Goal: Transaction & Acquisition: Obtain resource

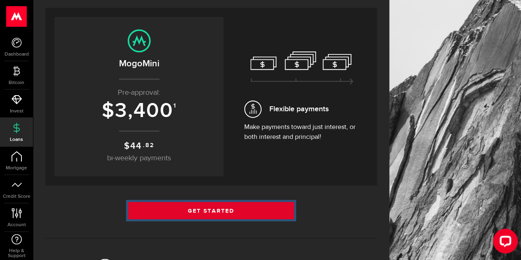
click at [232, 211] on link "Get Started" at bounding box center [211, 210] width 166 height 17
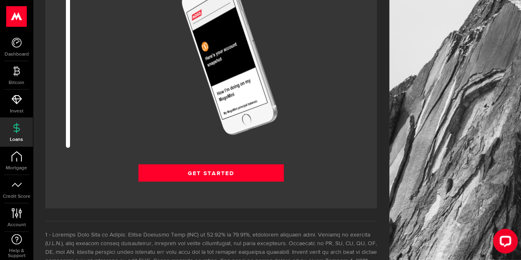
scroll to position [1072, 0]
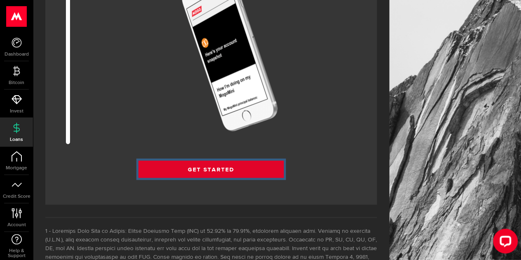
click at [224, 172] on link "Get Started" at bounding box center [210, 169] width 145 height 17
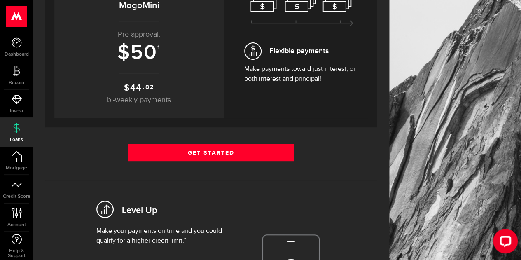
scroll to position [165, 0]
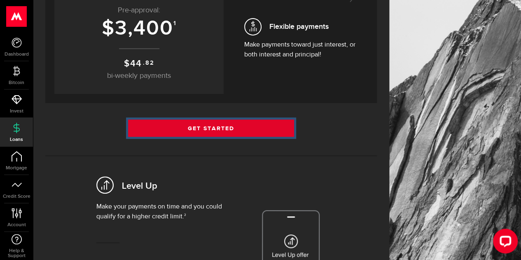
click at [218, 129] on link "Get Started" at bounding box center [211, 128] width 166 height 17
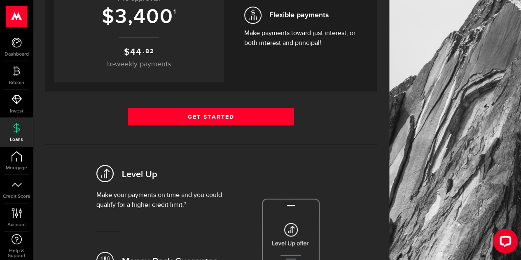
scroll to position [124, 0]
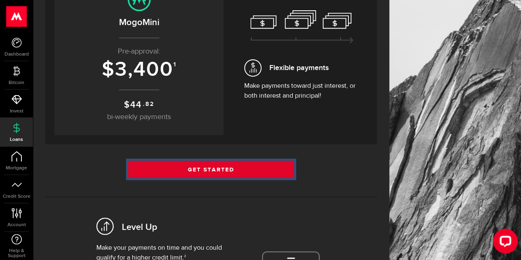
click at [212, 169] on link "Get Started" at bounding box center [211, 169] width 166 height 17
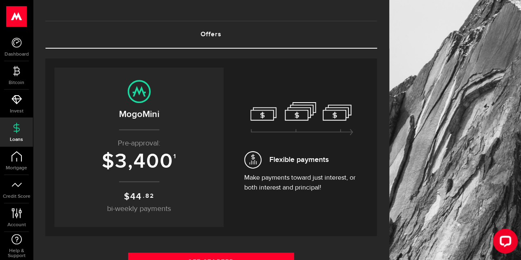
scroll to position [124, 0]
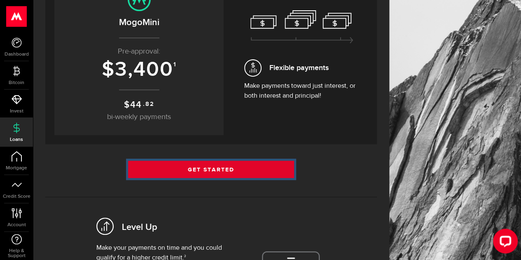
click at [206, 165] on link "Get Started" at bounding box center [211, 169] width 166 height 17
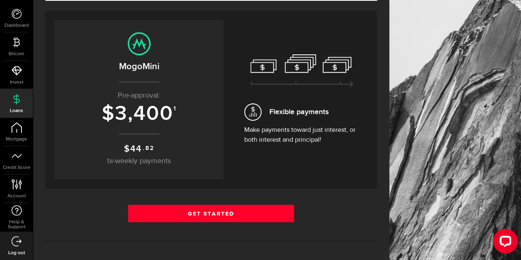
scroll to position [82, 0]
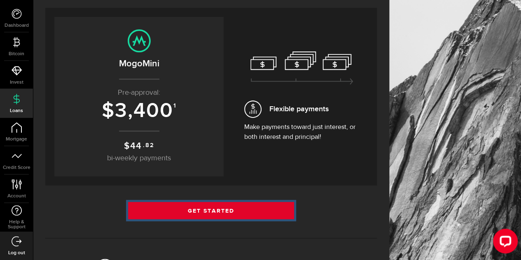
click at [211, 208] on link "Get Started" at bounding box center [211, 210] width 166 height 17
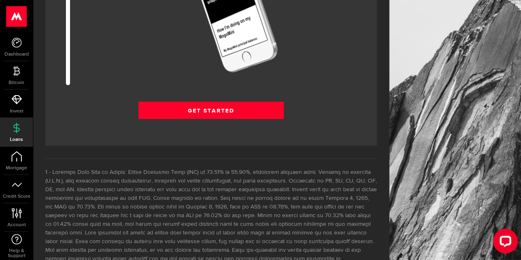
scroll to position [1154, 0]
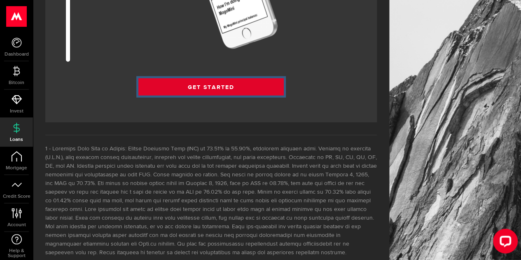
click at [207, 87] on link "Get Started" at bounding box center [210, 86] width 145 height 17
